Goal: Check status: Check status

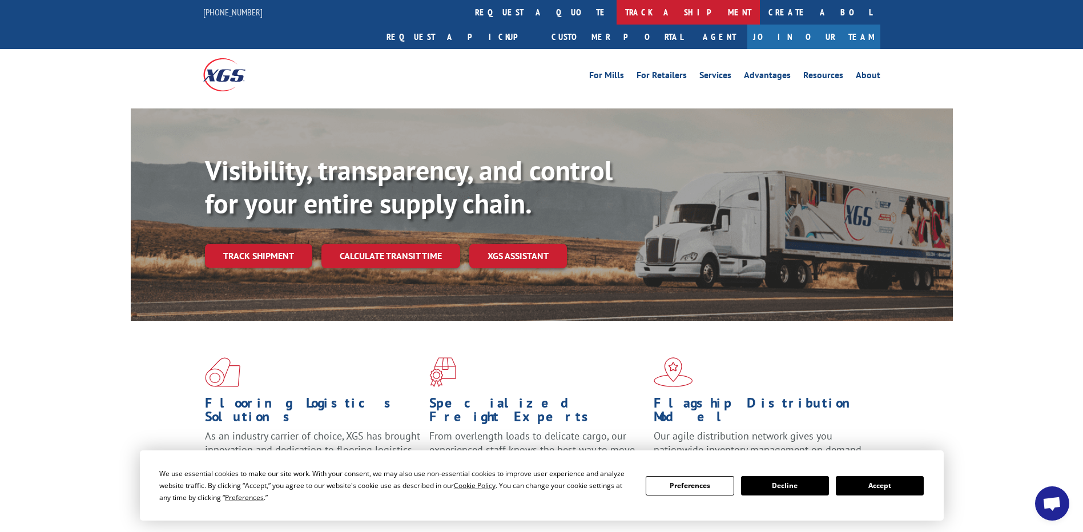
click at [616, 15] on link "track a shipment" at bounding box center [687, 12] width 143 height 25
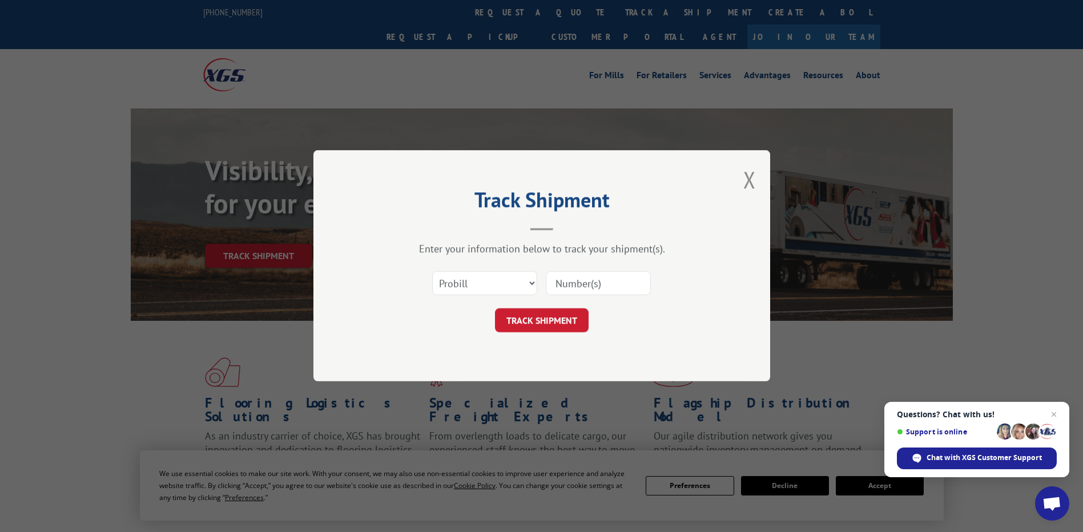
click at [583, 280] on input at bounding box center [598, 284] width 105 height 24
type input "14306"
click at [551, 325] on button "TRACK SHIPMENT" at bounding box center [542, 321] width 94 height 24
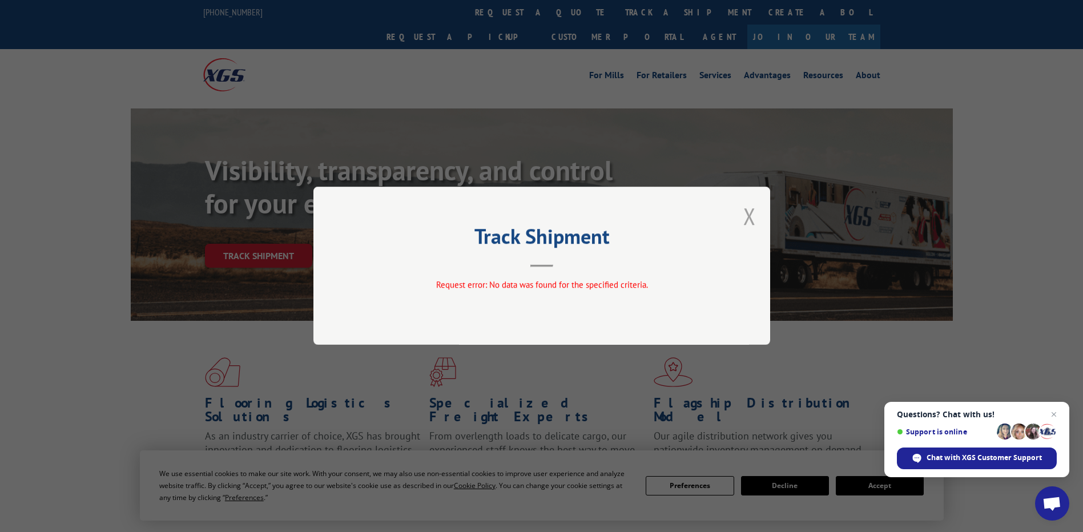
click at [748, 215] on button "Close modal" at bounding box center [749, 216] width 13 height 30
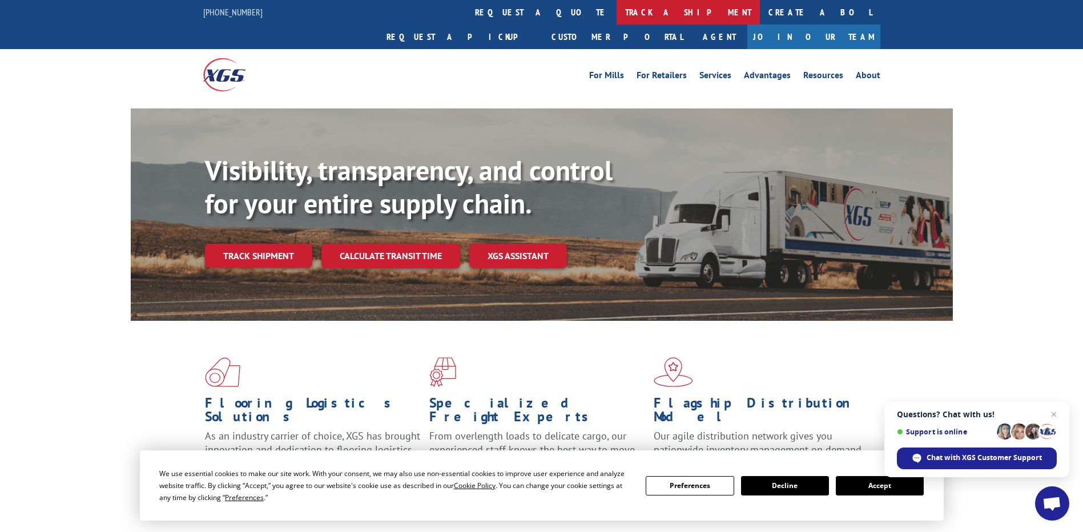
click at [616, 11] on link "track a shipment" at bounding box center [687, 12] width 143 height 25
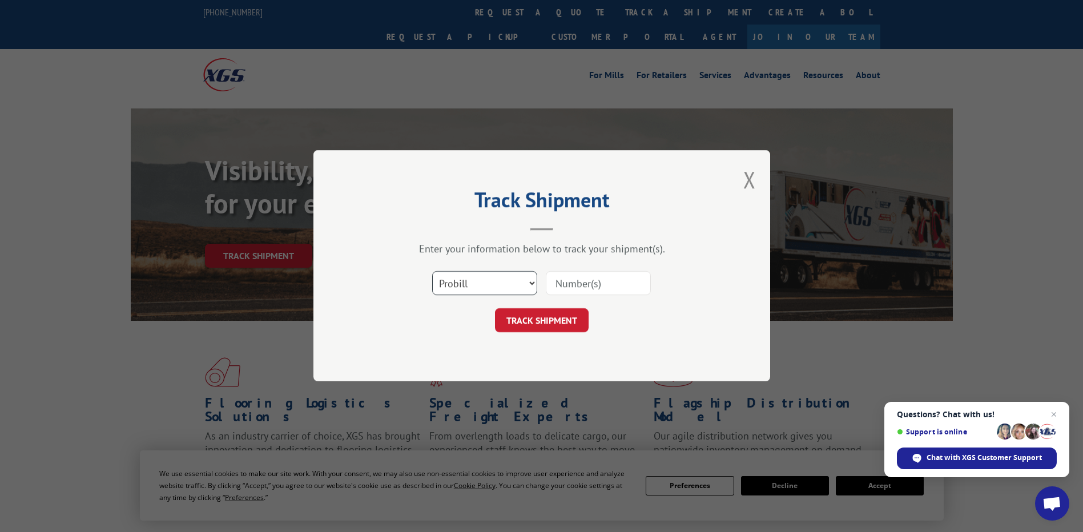
click at [505, 283] on select "Select category... Probill BOL PO" at bounding box center [484, 284] width 105 height 24
select select "bol"
click at [432, 272] on select "Select category... Probill BOL PO" at bounding box center [484, 284] width 105 height 24
click at [568, 283] on input at bounding box center [598, 284] width 105 height 24
type input "14306"
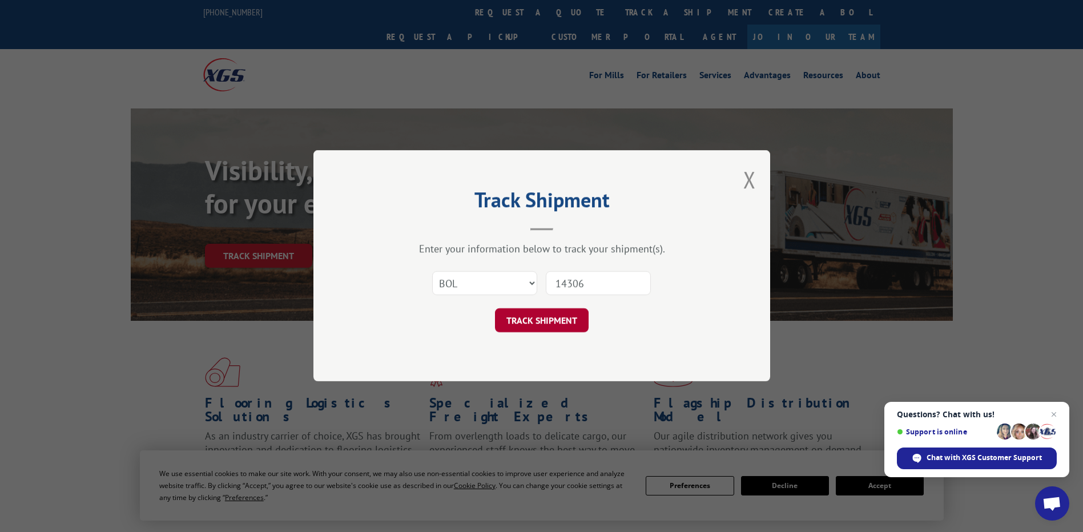
click at [570, 316] on button "TRACK SHIPMENT" at bounding box center [542, 321] width 94 height 24
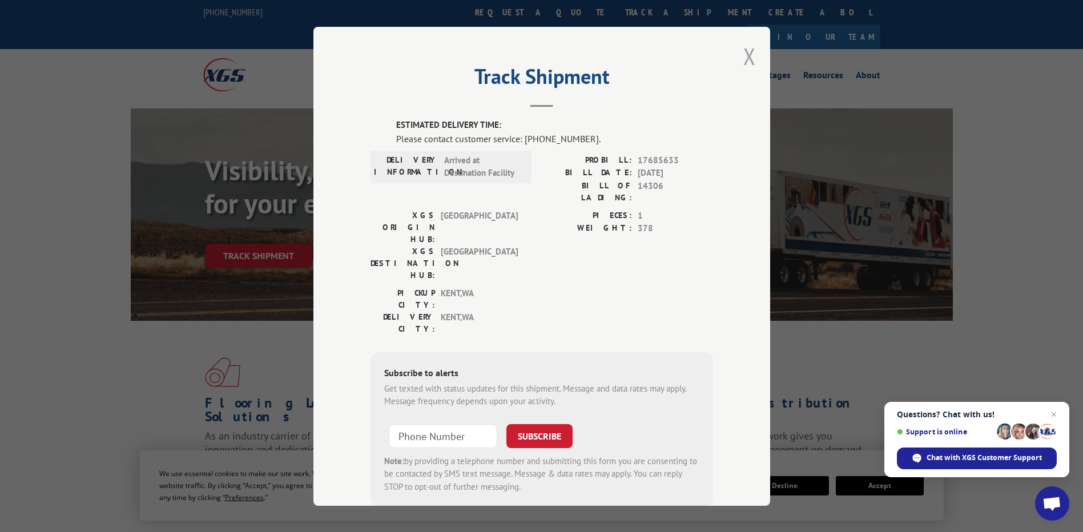
click at [744, 63] on button "Close modal" at bounding box center [749, 56] width 13 height 30
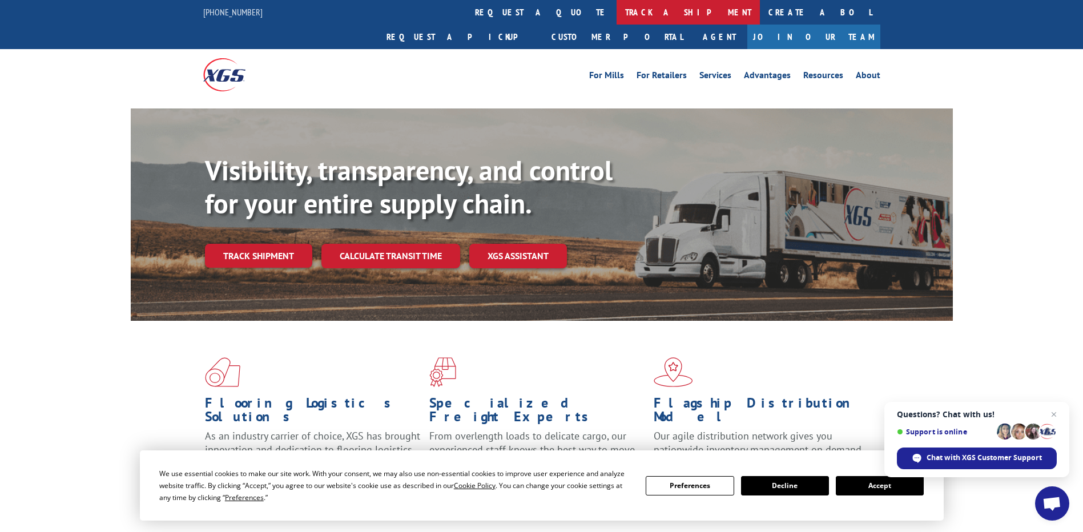
click at [616, 11] on link "track a shipment" at bounding box center [687, 12] width 143 height 25
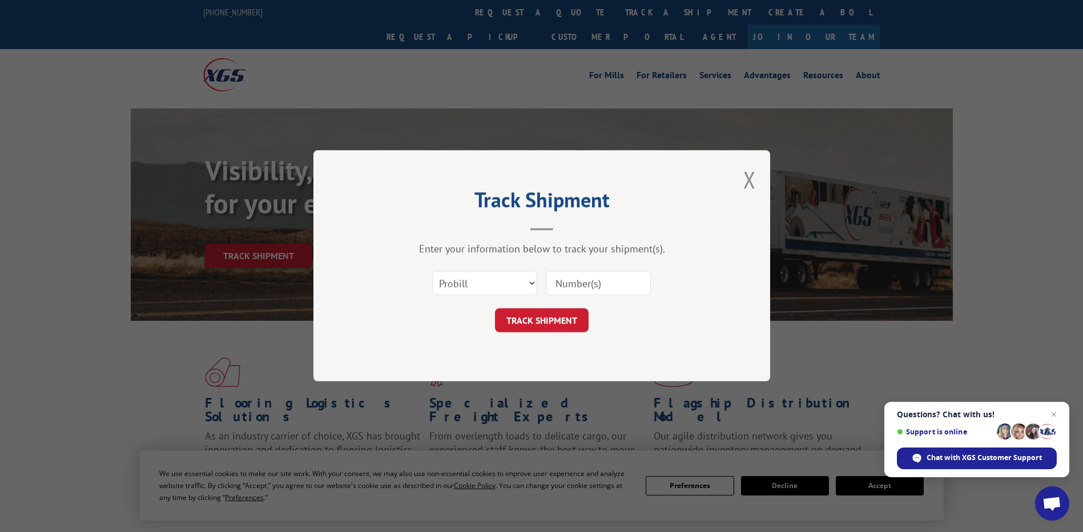
click at [598, 287] on input at bounding box center [598, 284] width 105 height 24
type input "26083792"
click at [533, 318] on button "TRACK SHIPMENT" at bounding box center [542, 321] width 94 height 24
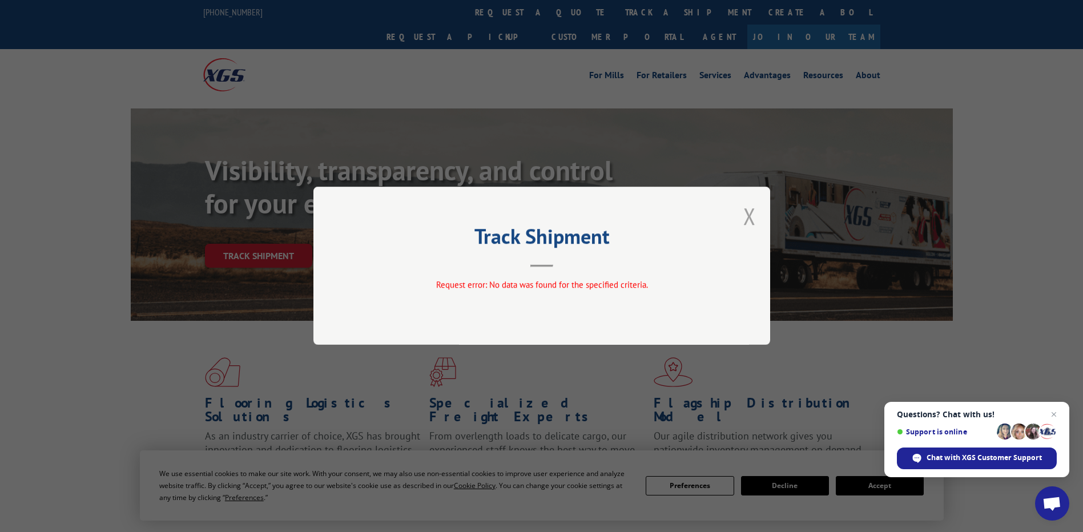
click at [748, 216] on button "Close modal" at bounding box center [749, 216] width 13 height 30
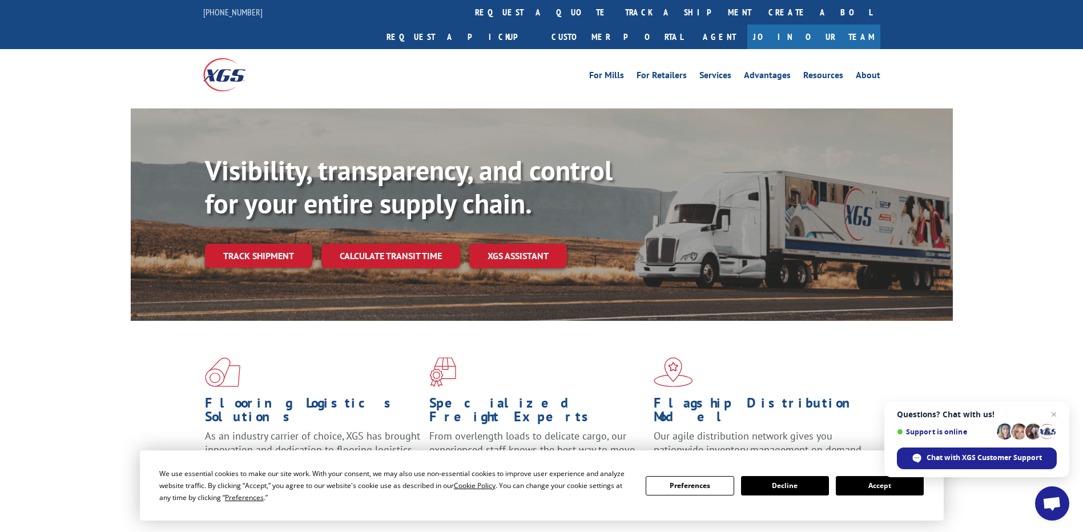
drag, startPoint x: 509, startPoint y: 14, endPoint x: 511, endPoint y: 20, distance: 6.7
click at [616, 14] on link "track a shipment" at bounding box center [687, 12] width 143 height 25
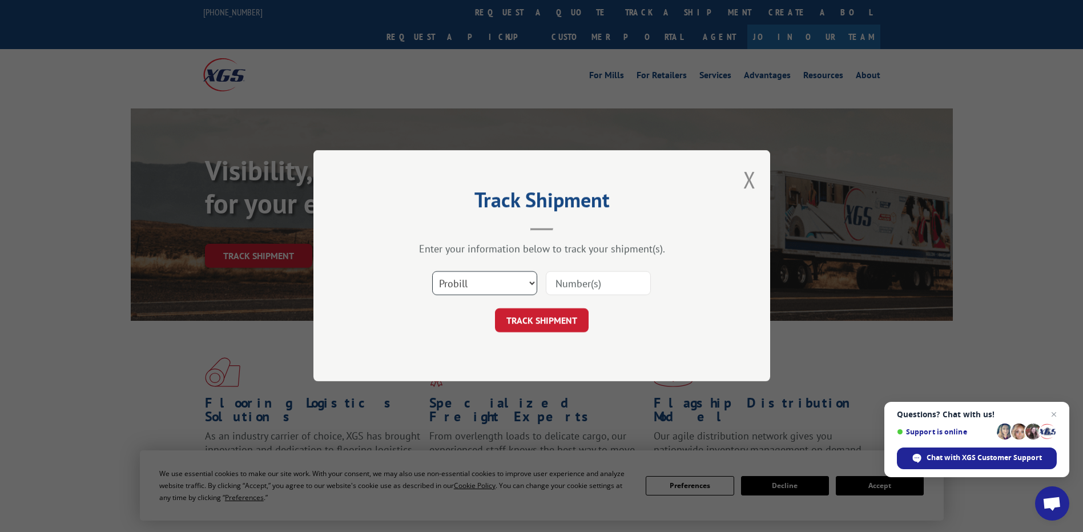
click at [503, 285] on select "Select category... Probill BOL PO" at bounding box center [484, 284] width 105 height 24
select select "po"
click at [432, 272] on select "Select category... Probill BOL PO" at bounding box center [484, 284] width 105 height 24
click at [608, 281] on input at bounding box center [598, 284] width 105 height 24
type input "501314"
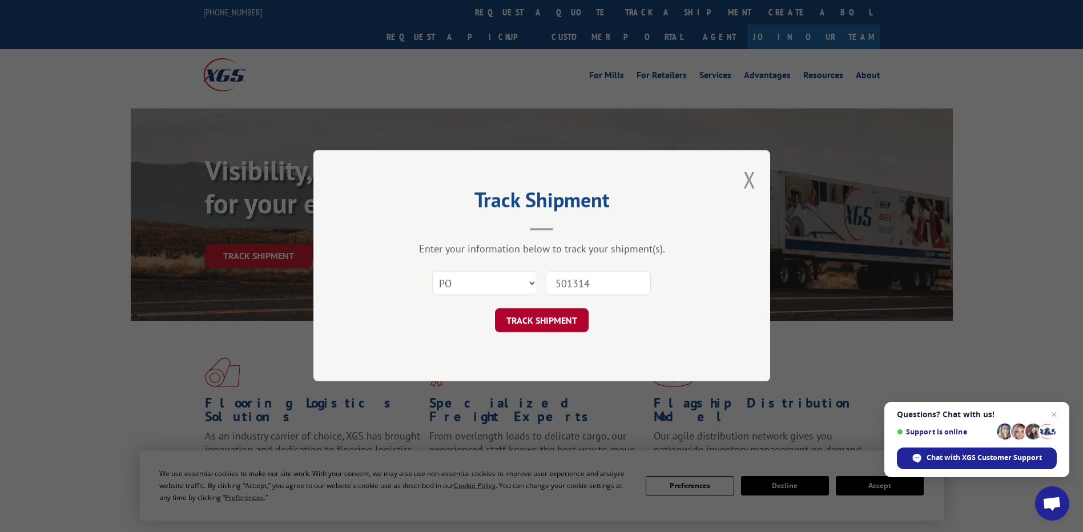
click at [539, 322] on button "TRACK SHIPMENT" at bounding box center [542, 321] width 94 height 24
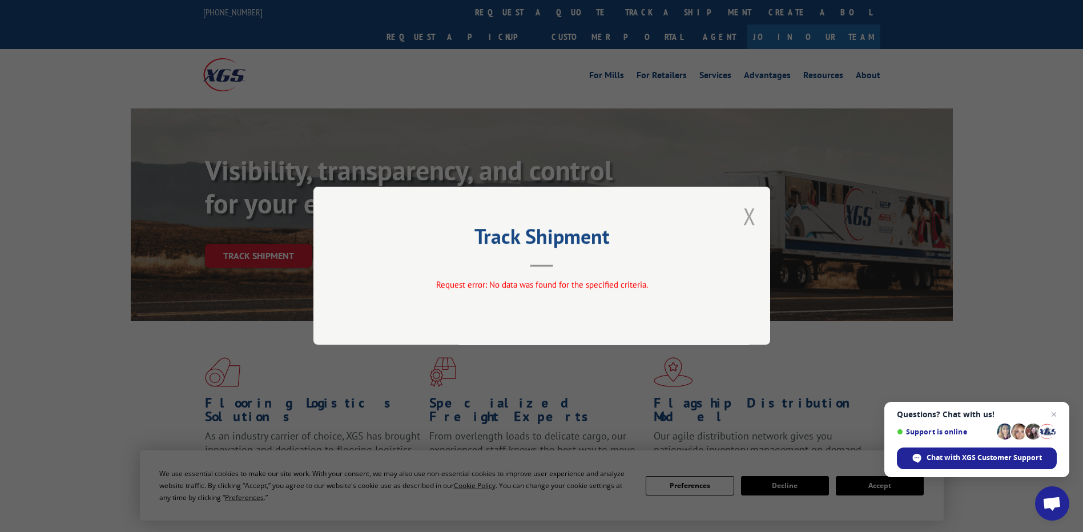
click at [745, 213] on button "Close modal" at bounding box center [749, 216] width 13 height 30
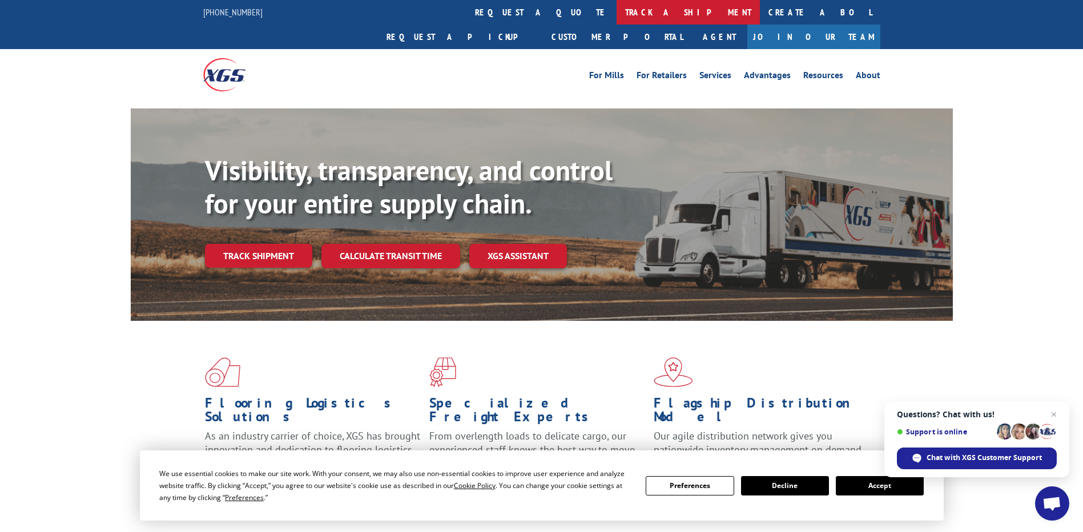
click at [616, 17] on link "track a shipment" at bounding box center [687, 12] width 143 height 25
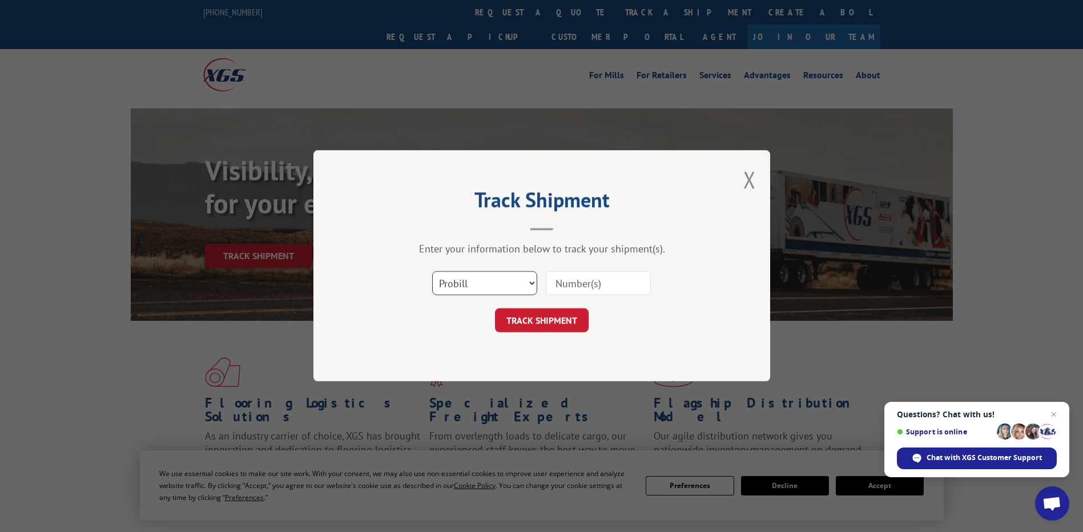
click at [496, 287] on select "Select category... Probill BOL PO" at bounding box center [484, 284] width 105 height 24
select select "bol"
click at [432, 272] on select "Select category... Probill BOL PO" at bounding box center [484, 284] width 105 height 24
click at [597, 280] on input at bounding box center [598, 284] width 105 height 24
type input "14306"
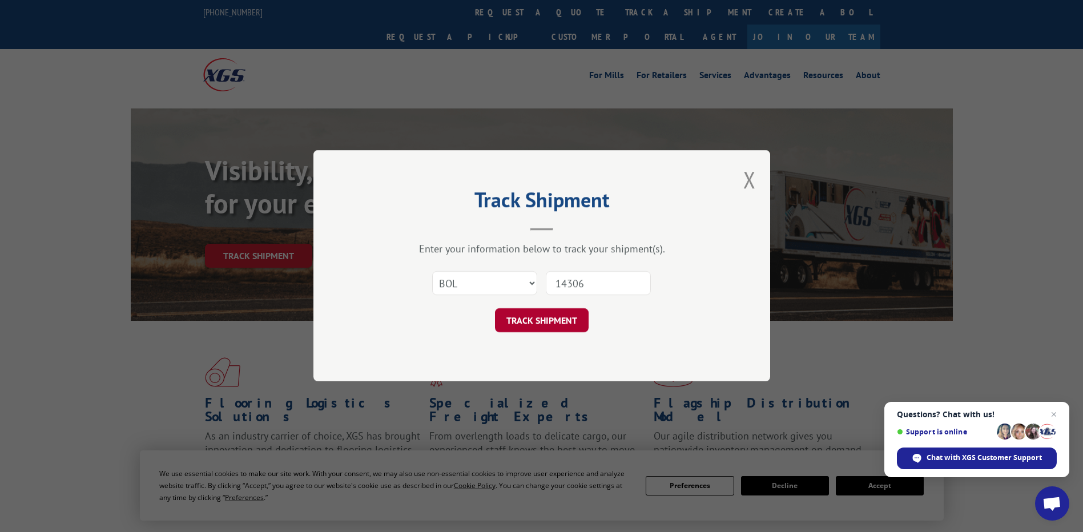
click at [544, 318] on button "TRACK SHIPMENT" at bounding box center [542, 321] width 94 height 24
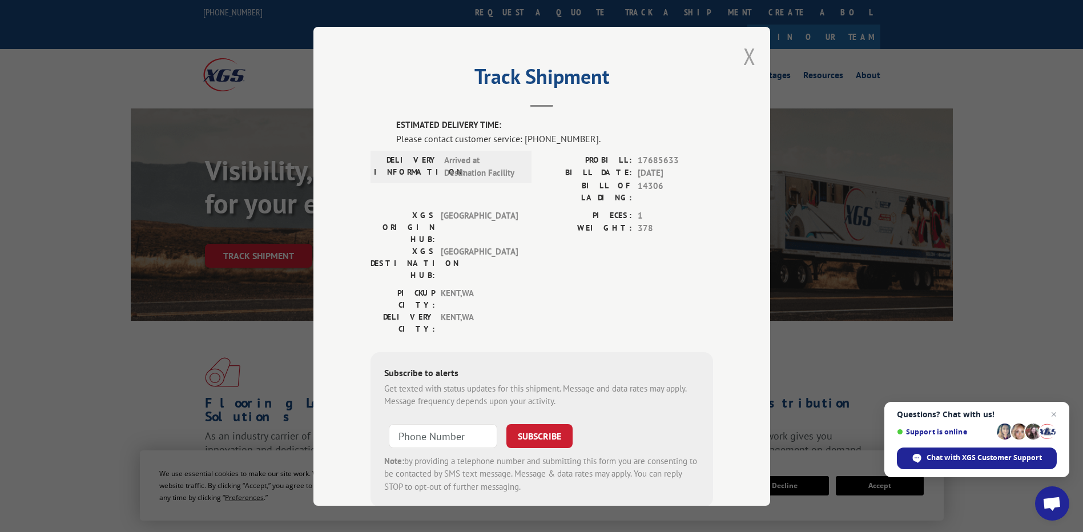
click at [747, 53] on button "Close modal" at bounding box center [749, 56] width 13 height 30
